Goal: Information Seeking & Learning: Learn about a topic

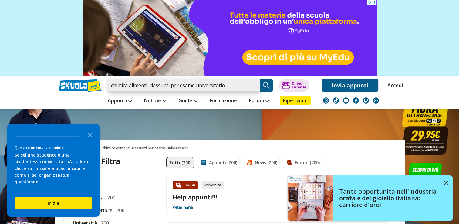
drag, startPoint x: 223, startPoint y: 88, endPoint x: 148, endPoint y: 88, distance: 74.9
click at [148, 88] on input "chimica alimenti riassunti per esame universitario" at bounding box center [184, 85] width 152 height 13
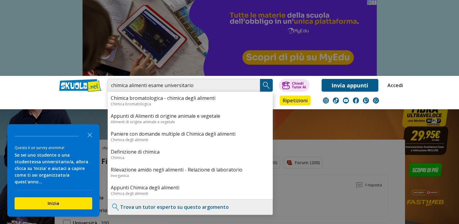
click at [112, 88] on input "chimica alimenti esame universitario" at bounding box center [184, 85] width 152 height 13
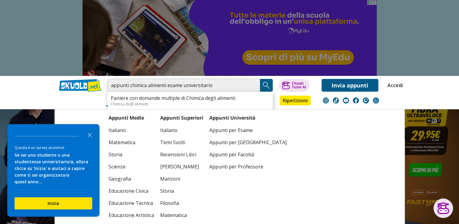
type input "appunti chimica alimenti esame universitario"
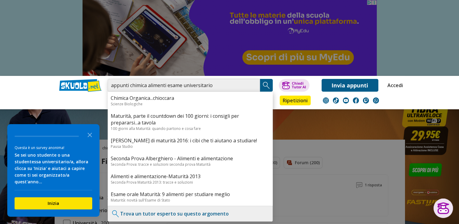
click at [217, 88] on input "appunti chimica alimenti esame universitario" at bounding box center [184, 85] width 152 height 13
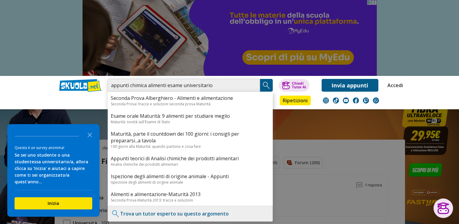
click at [222, 89] on input "appunti chimica alimenti esame universitario" at bounding box center [184, 85] width 152 height 13
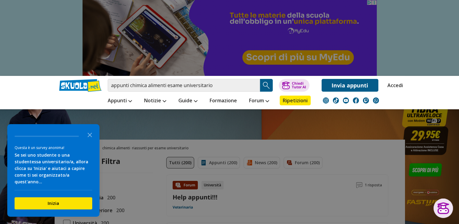
click at [269, 87] on img "Search Button" at bounding box center [266, 85] width 9 height 9
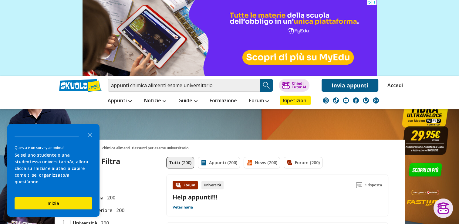
click at [269, 87] on img "Search Button" at bounding box center [266, 85] width 9 height 9
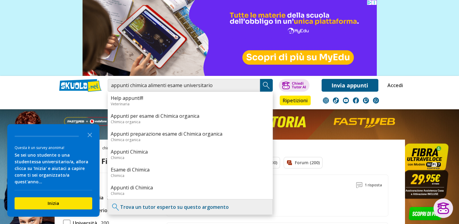
click at [263, 84] on img "Search Button" at bounding box center [266, 85] width 9 height 9
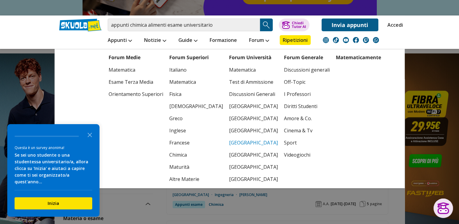
scroll to position [61, 0]
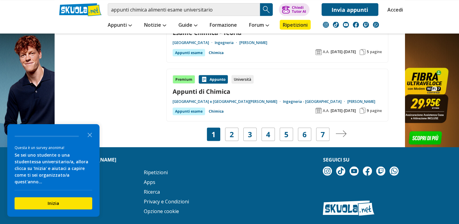
scroll to position [1153, 0]
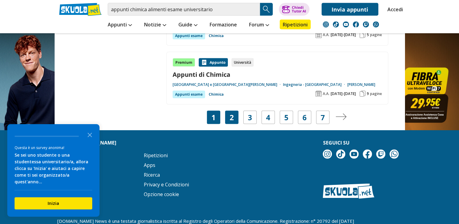
click at [228, 111] on div "2" at bounding box center [231, 117] width 13 height 13
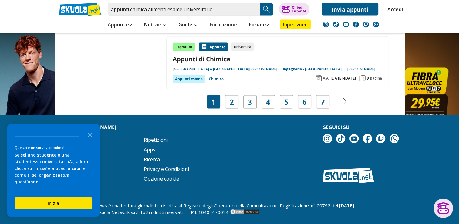
scroll to position [1170, 0]
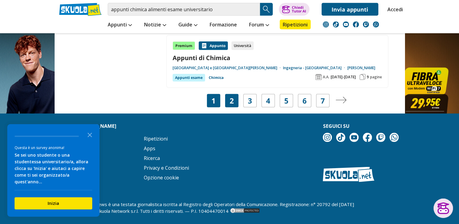
click at [229, 102] on div "2" at bounding box center [231, 100] width 13 height 13
click at [346, 98] on img "Pagina successiva" at bounding box center [341, 100] width 11 height 7
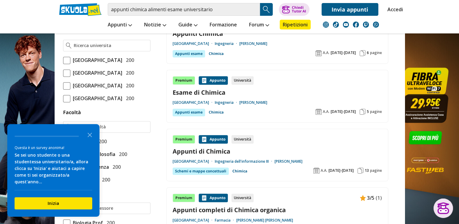
scroll to position [168, 0]
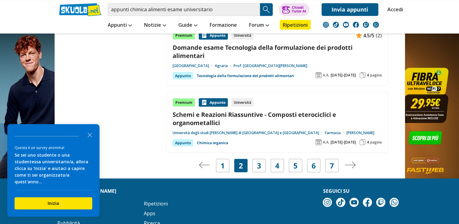
scroll to position [1123, 0]
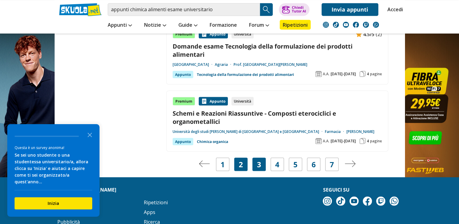
click at [261, 161] on div "3" at bounding box center [258, 163] width 13 height 13
click at [86, 139] on icon "Close the survey" at bounding box center [90, 134] width 12 height 12
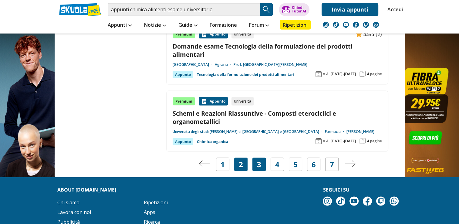
click at [255, 164] on div "3" at bounding box center [258, 163] width 13 height 13
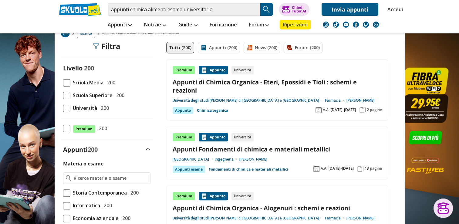
scroll to position [91, 0]
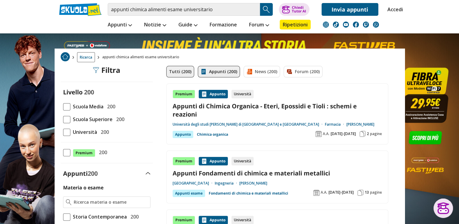
click at [211, 73] on link "Appunti (200)" at bounding box center [219, 72] width 42 height 12
click at [208, 68] on link "Appunti (200)" at bounding box center [219, 72] width 42 height 12
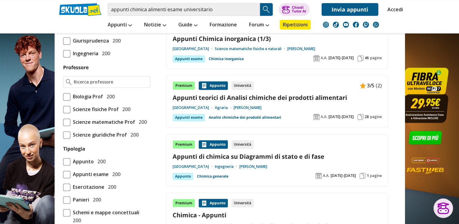
scroll to position [698, 0]
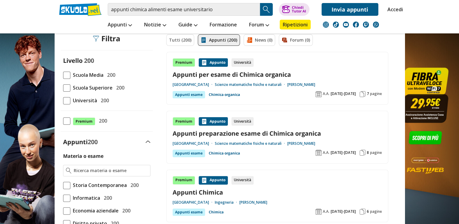
scroll to position [121, 0]
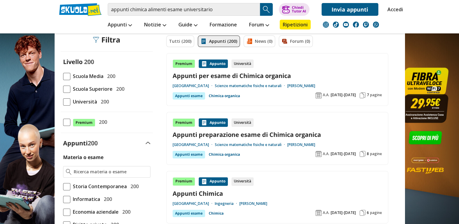
click at [67, 102] on span at bounding box center [66, 101] width 7 height 7
click at [63, 102] on input "Università 200" at bounding box center [63, 102] width 0 height 0
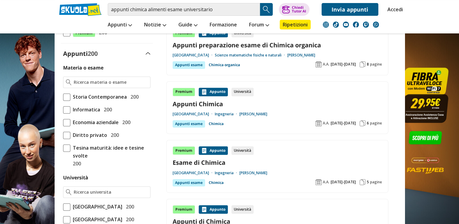
scroll to position [212, 0]
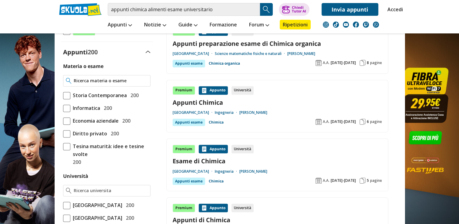
click at [117, 83] on input "Materia o esame" at bounding box center [111, 81] width 74 height 6
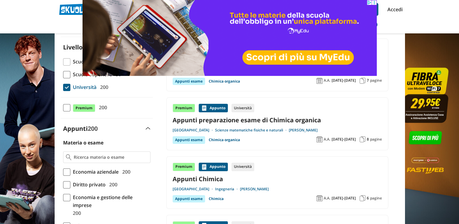
scroll to position [61, 0]
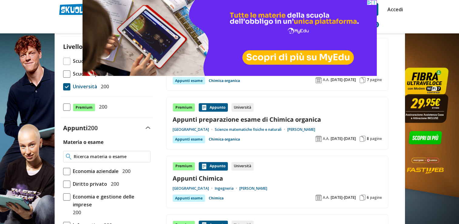
click at [117, 155] on input "Materia o esame" at bounding box center [111, 157] width 74 height 6
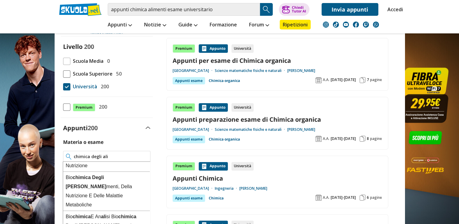
scroll to position [63, 0]
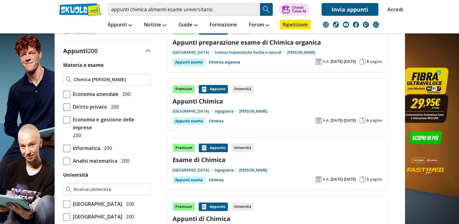
scroll to position [152, 0]
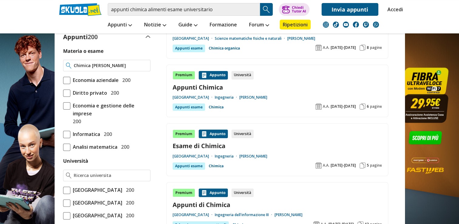
type input "Chimica [PERSON_NAME]"
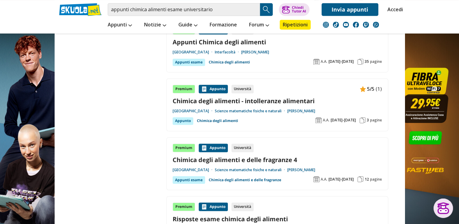
scroll to position [971, 0]
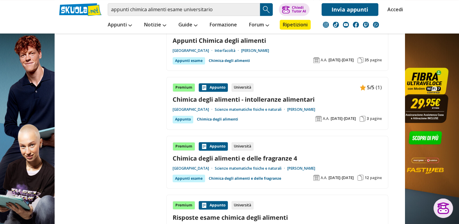
click at [213, 144] on div "Appunto" at bounding box center [213, 146] width 29 height 8
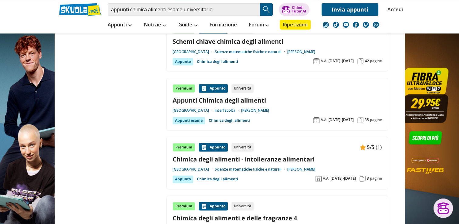
scroll to position [910, 0]
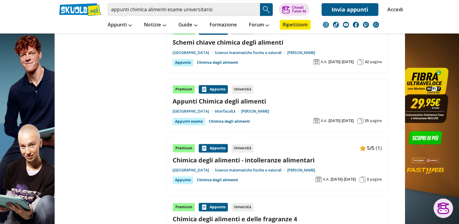
click at [203, 87] on img at bounding box center [204, 89] width 6 height 6
